Goal: Transaction & Acquisition: Purchase product/service

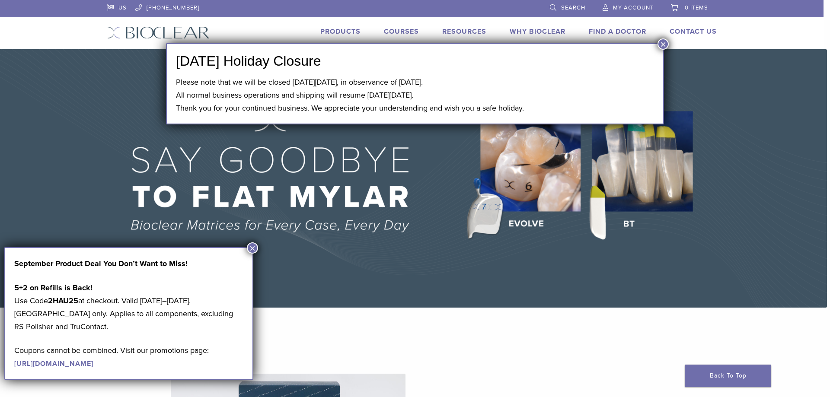
click at [663, 46] on button "×" at bounding box center [662, 43] width 11 height 11
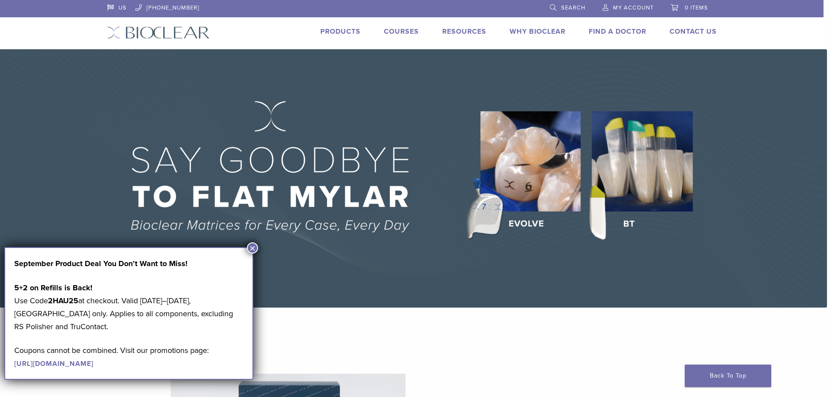
click at [632, 7] on span "My Account" at bounding box center [633, 7] width 41 height 7
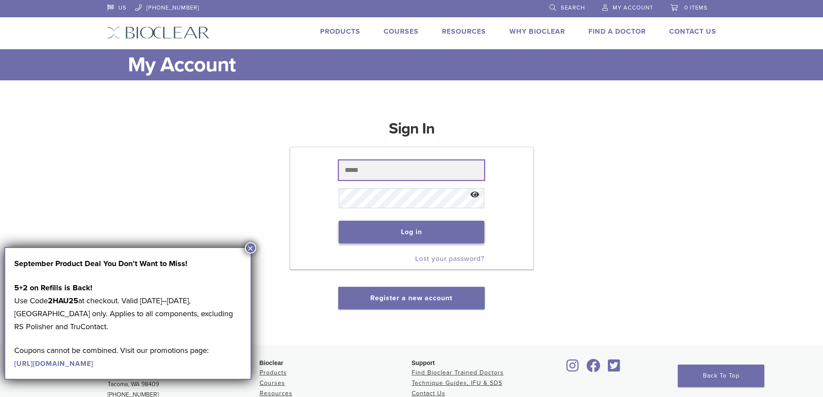
type input "**********"
click at [398, 229] on button "Log in" at bounding box center [412, 232] width 146 height 22
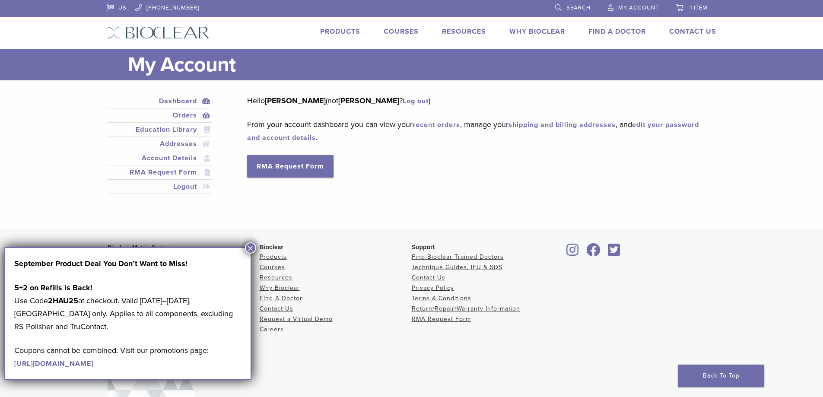
click at [185, 116] on link "Orders" at bounding box center [160, 115] width 102 height 10
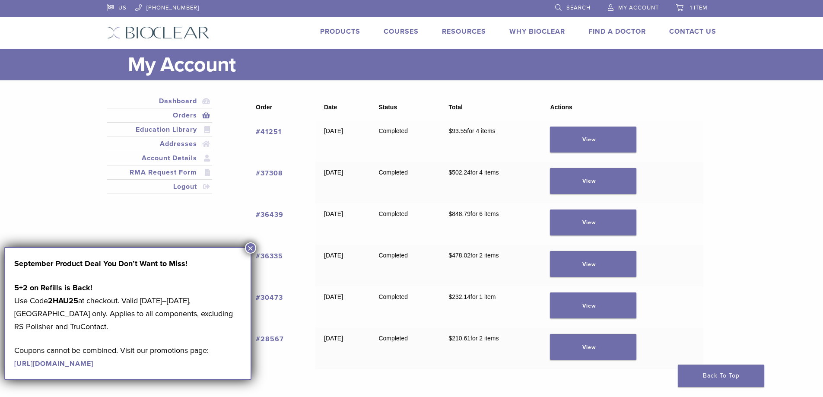
click at [71, 303] on strong "2HAU25" at bounding box center [63, 301] width 30 height 10
click at [72, 303] on strong "2HAU25" at bounding box center [63, 301] width 30 height 10
click at [252, 245] on button "×" at bounding box center [250, 247] width 11 height 11
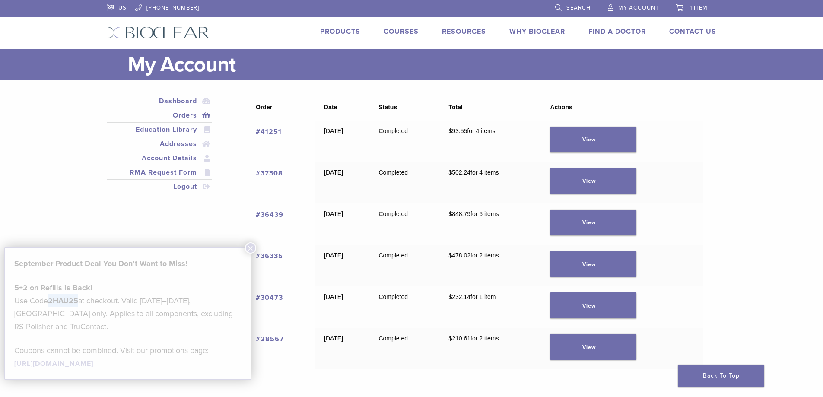
scroll to position [6, 0]
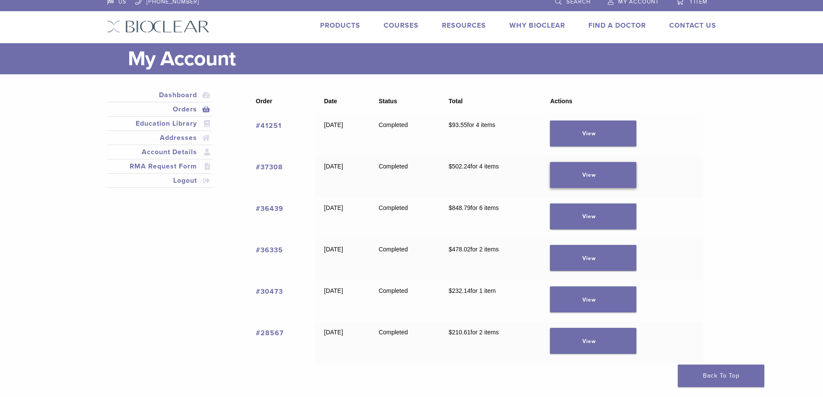
click at [613, 176] on link "View" at bounding box center [593, 175] width 86 height 26
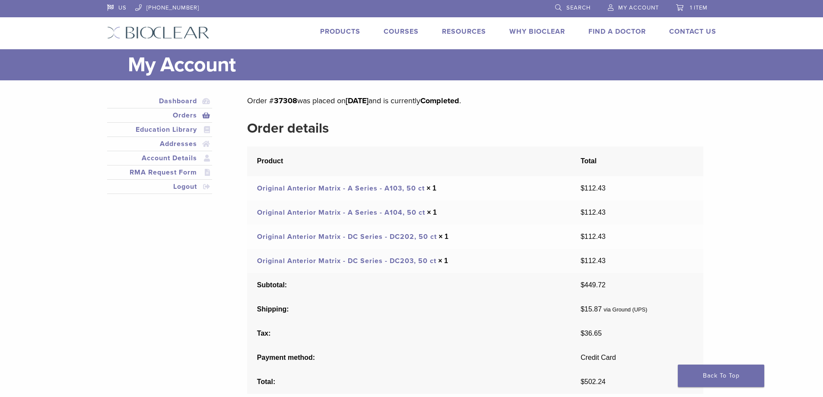
click at [188, 116] on link "Orders" at bounding box center [160, 115] width 102 height 10
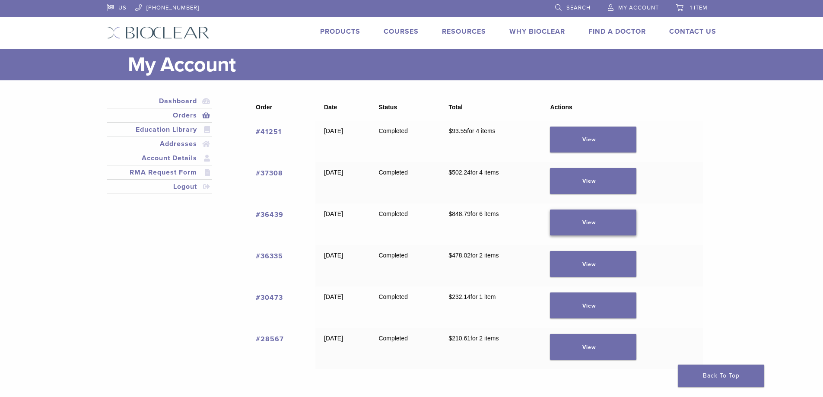
click at [623, 226] on link "View" at bounding box center [593, 223] width 86 height 26
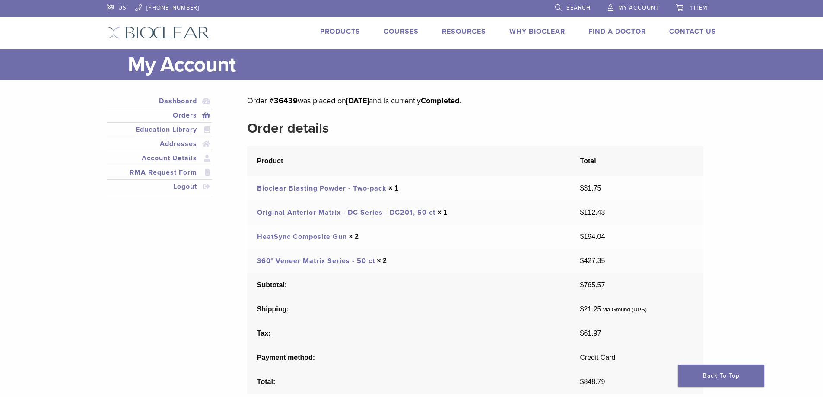
click at [290, 256] on td "360° Veneer Matrix Series - 50 ct × 2" at bounding box center [408, 261] width 323 height 24
click at [294, 260] on link "360° Veneer Matrix Series - 50 ct" at bounding box center [316, 261] width 118 height 9
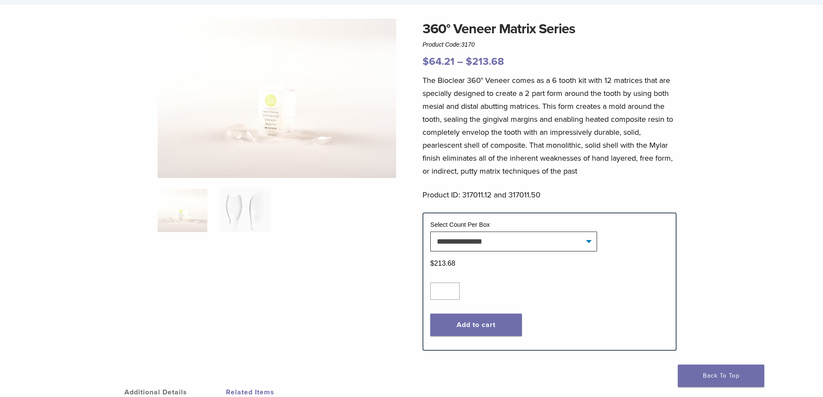
scroll to position [86, 0]
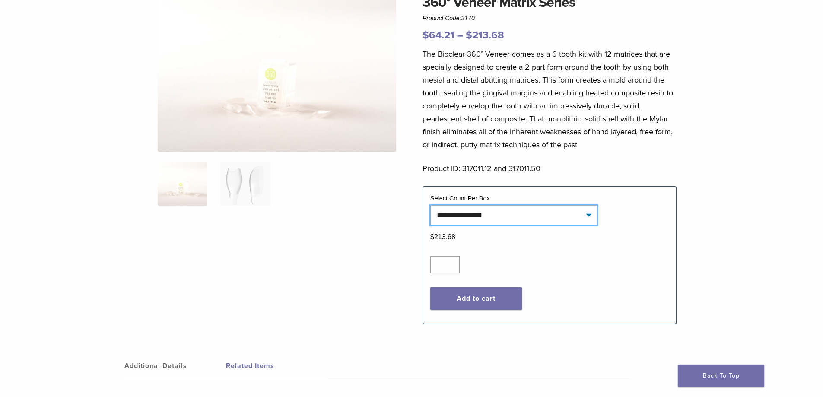
click at [586, 217] on select "**********" at bounding box center [513, 215] width 167 height 20
click at [430, 205] on select "**********" at bounding box center [513, 215] width 167 height 20
type input "*"
click at [452, 262] on input "*" at bounding box center [444, 264] width 29 height 17
click at [471, 297] on button "Add to cart" at bounding box center [476, 298] width 92 height 22
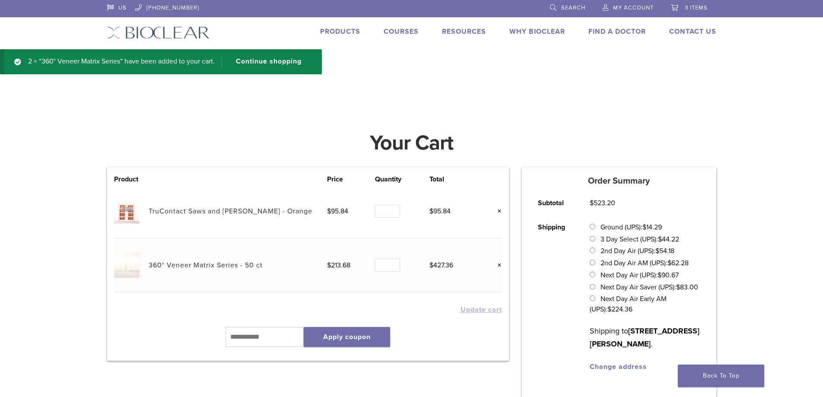
click at [500, 209] on link "×" at bounding box center [496, 211] width 11 height 11
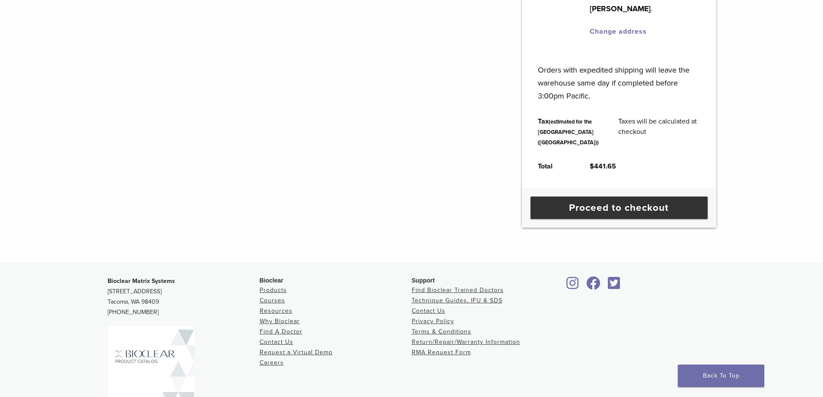
scroll to position [335, 0]
click at [708, 199] on link "Proceed to checkout" at bounding box center [619, 207] width 177 height 22
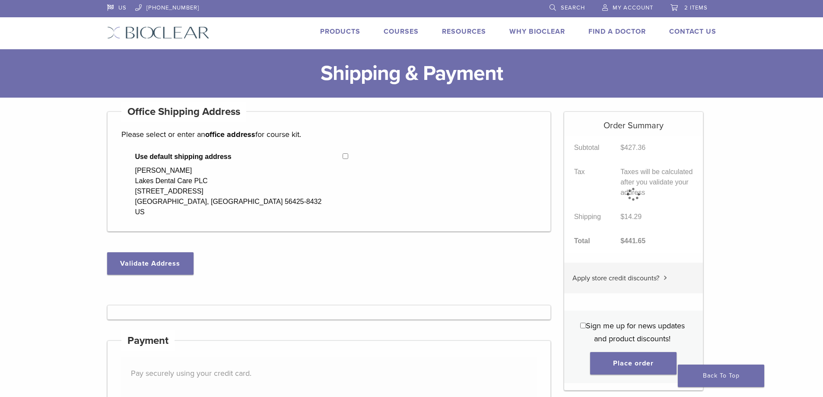
select select "**"
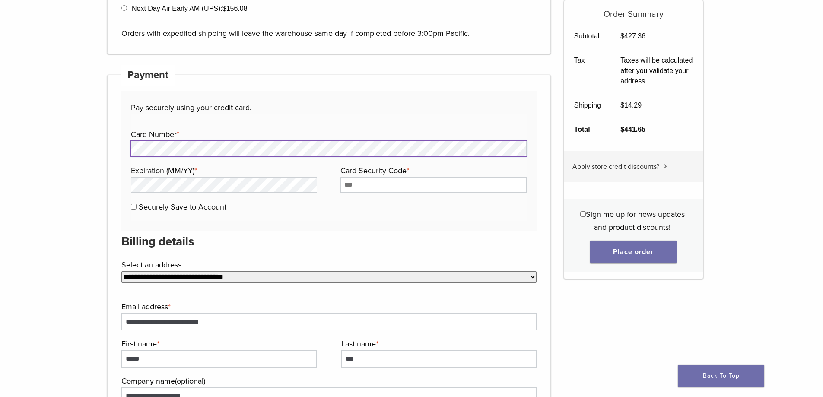
scroll to position [475, 0]
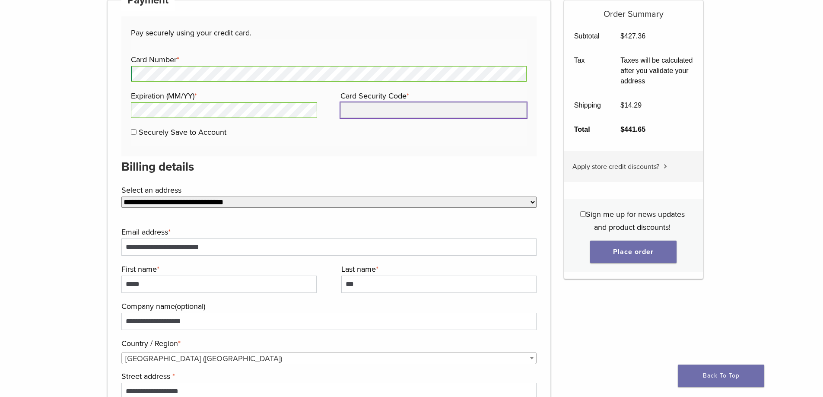
click at [373, 111] on input "Card Security Code *" at bounding box center [434, 110] width 186 height 16
type input "***"
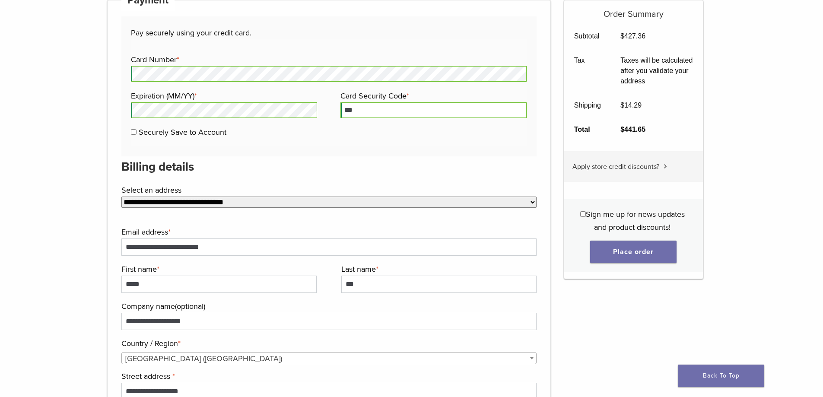
click at [224, 201] on select "**********" at bounding box center [329, 202] width 416 height 11
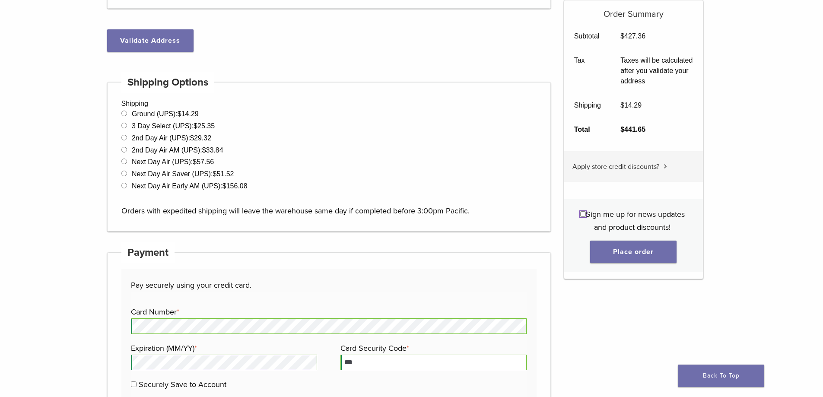
scroll to position [0, 0]
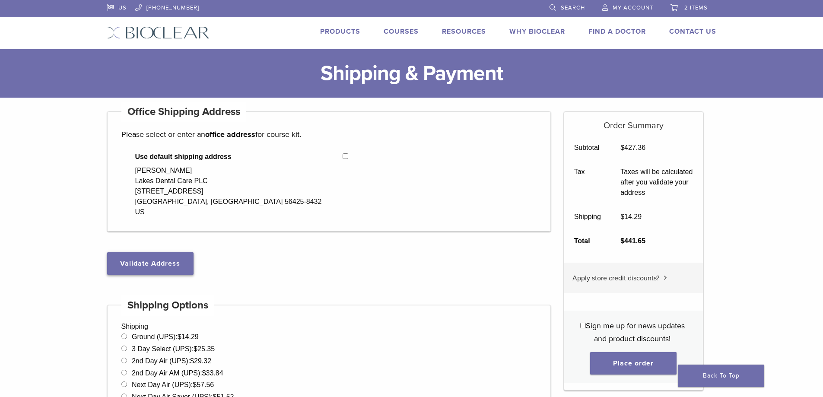
click at [143, 261] on button "Validate Address" at bounding box center [150, 263] width 86 height 22
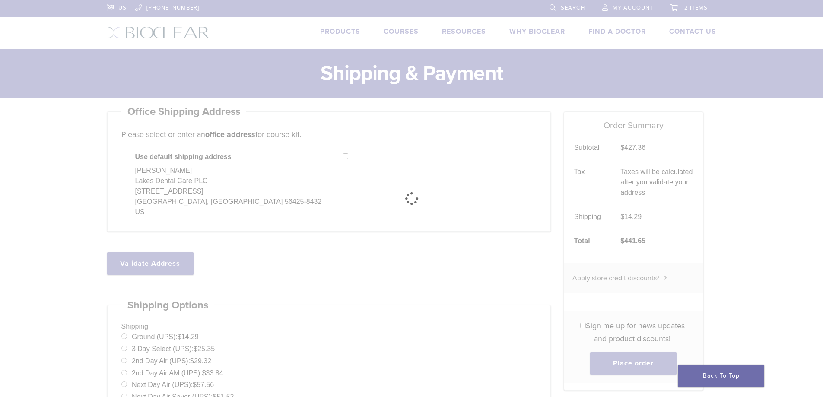
select select "**"
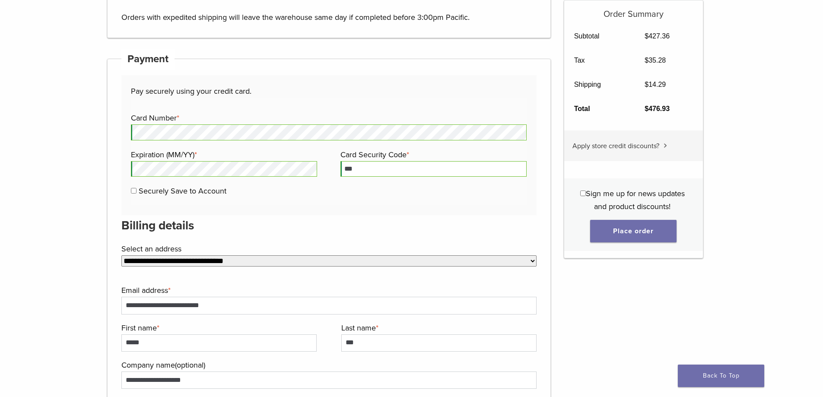
scroll to position [519, 0]
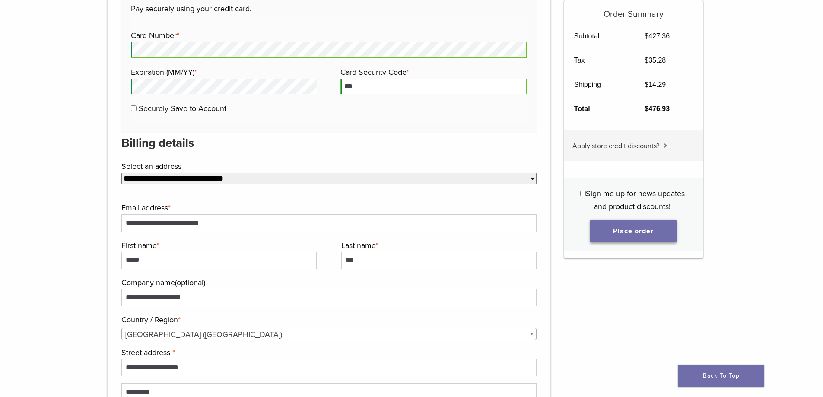
click at [640, 233] on button "Place order" at bounding box center [633, 231] width 86 height 22
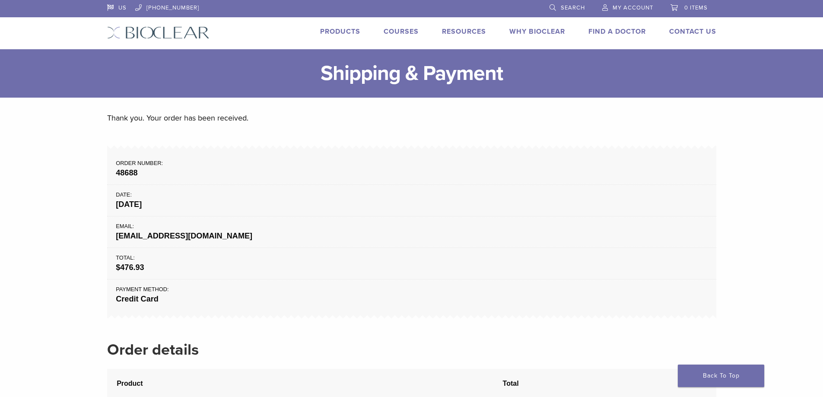
click at [643, 7] on span "My Account" at bounding box center [633, 7] width 41 height 7
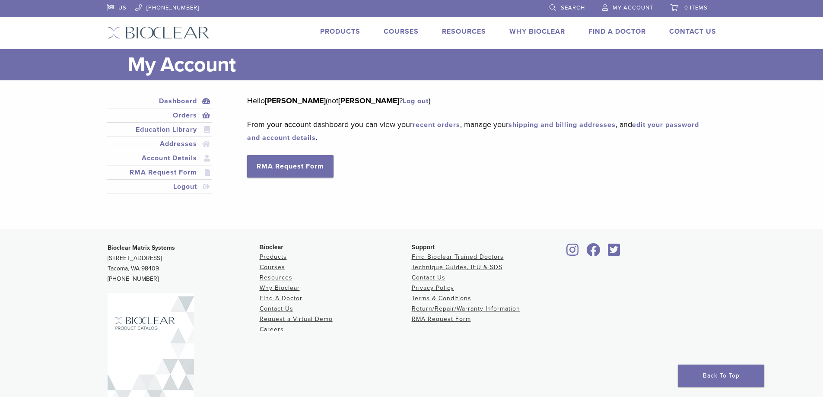
click at [184, 116] on link "Orders" at bounding box center [160, 115] width 102 height 10
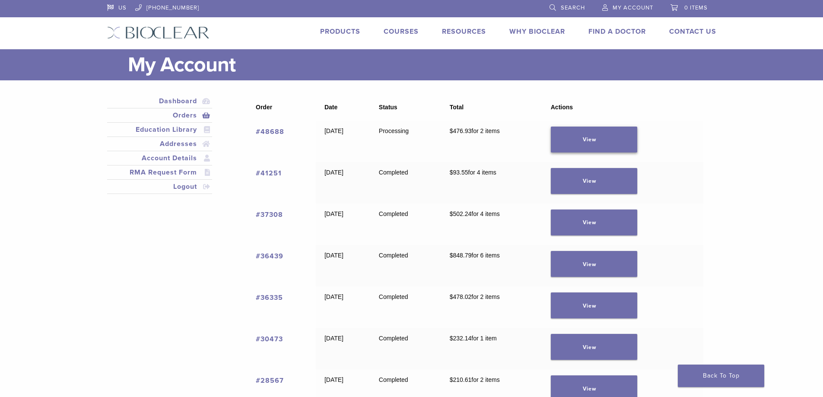
click at [634, 142] on link "View" at bounding box center [594, 140] width 86 height 26
